Goal: Task Accomplishment & Management: Manage account settings

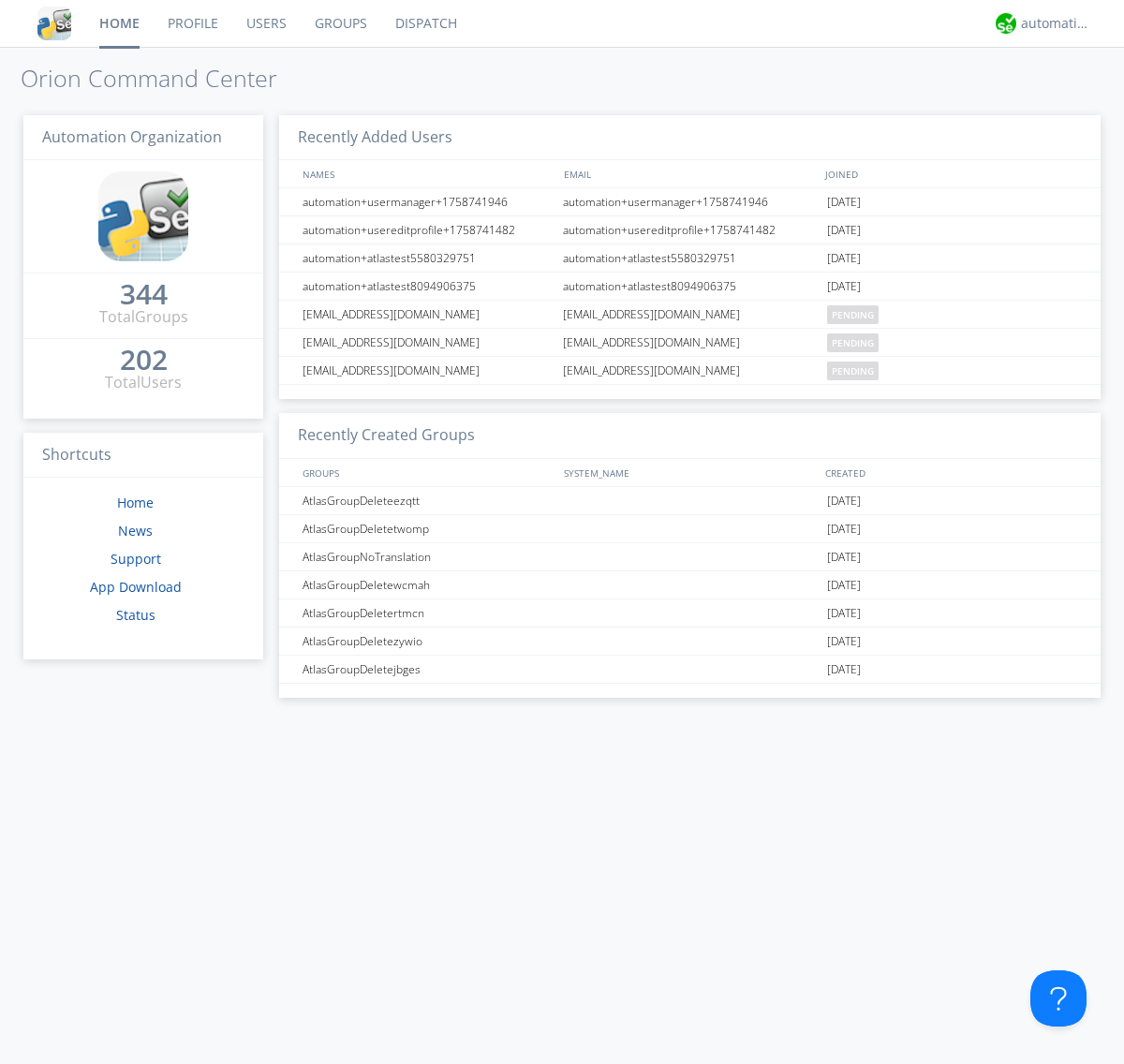
click at [339, 23] on link "Groups" at bounding box center [340, 23] width 80 height 47
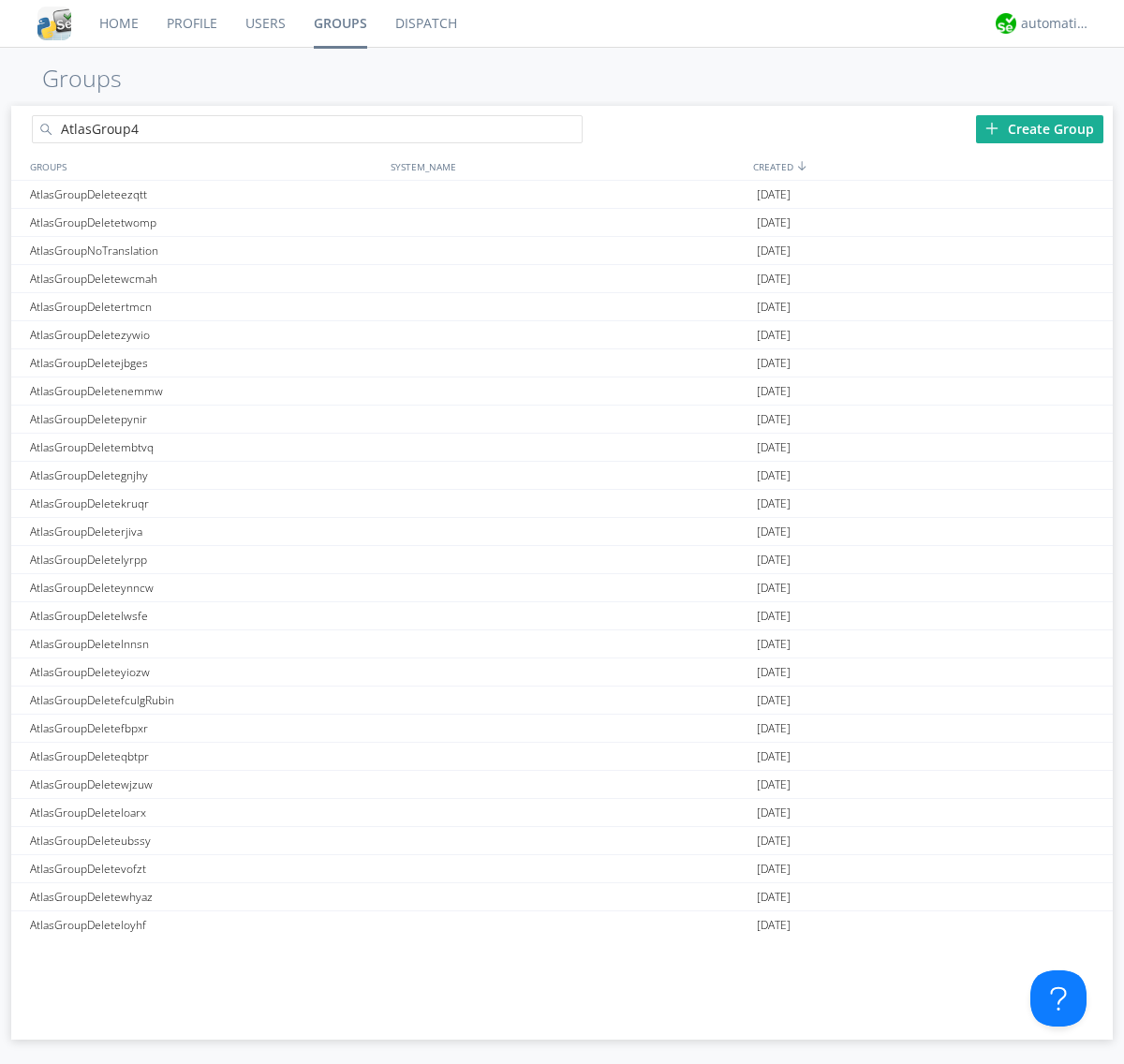
type input "AtlasGroup4"
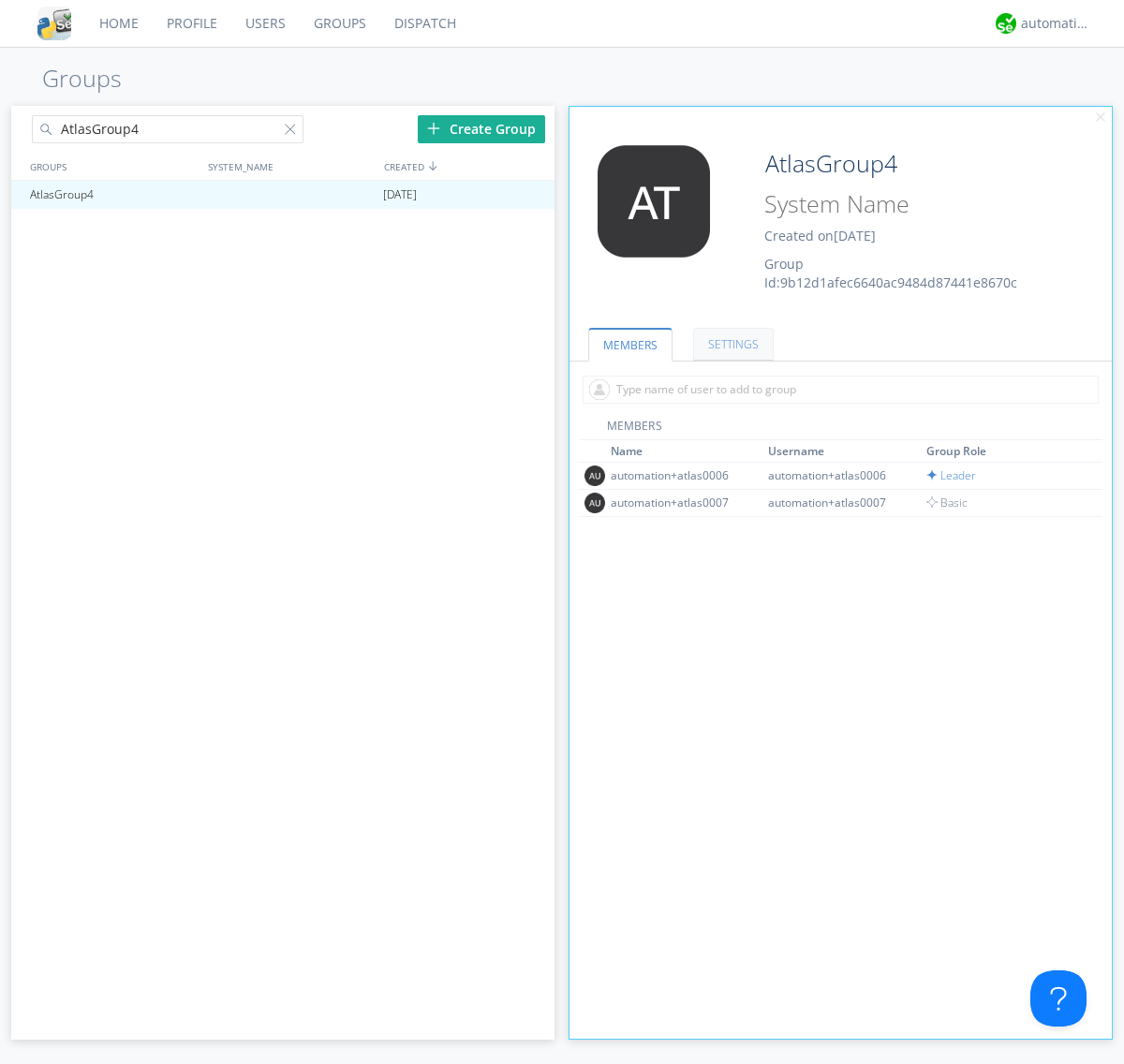
click at [731, 343] on link "SETTINGS" at bounding box center [733, 344] width 80 height 33
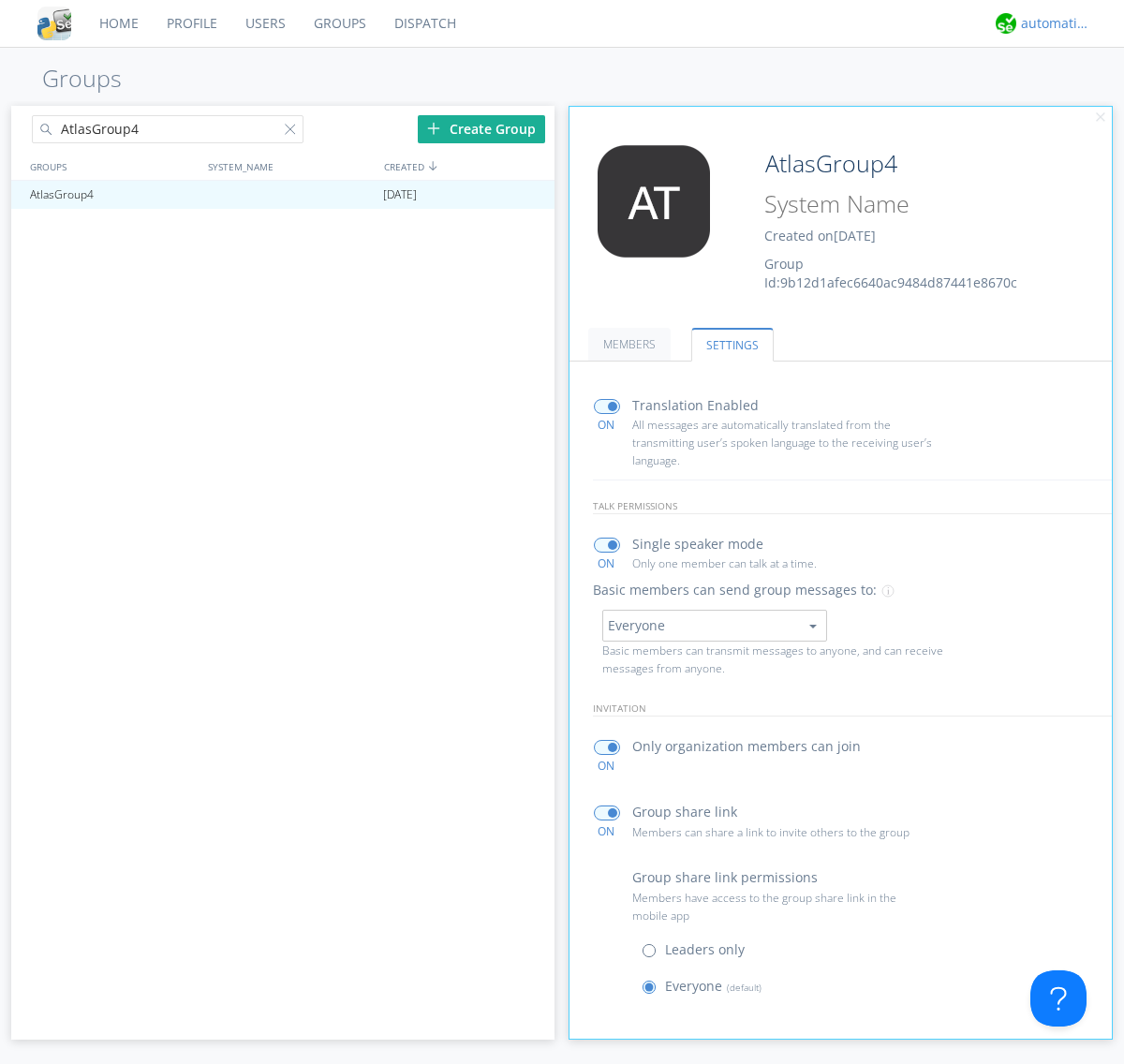
click at [1051, 23] on div "automation+atlas" at bounding box center [1057, 22] width 70 height 19
click at [1065, 99] on div "Log Out" at bounding box center [1065, 99] width 97 height 33
